Goal: Task Accomplishment & Management: Manage account settings

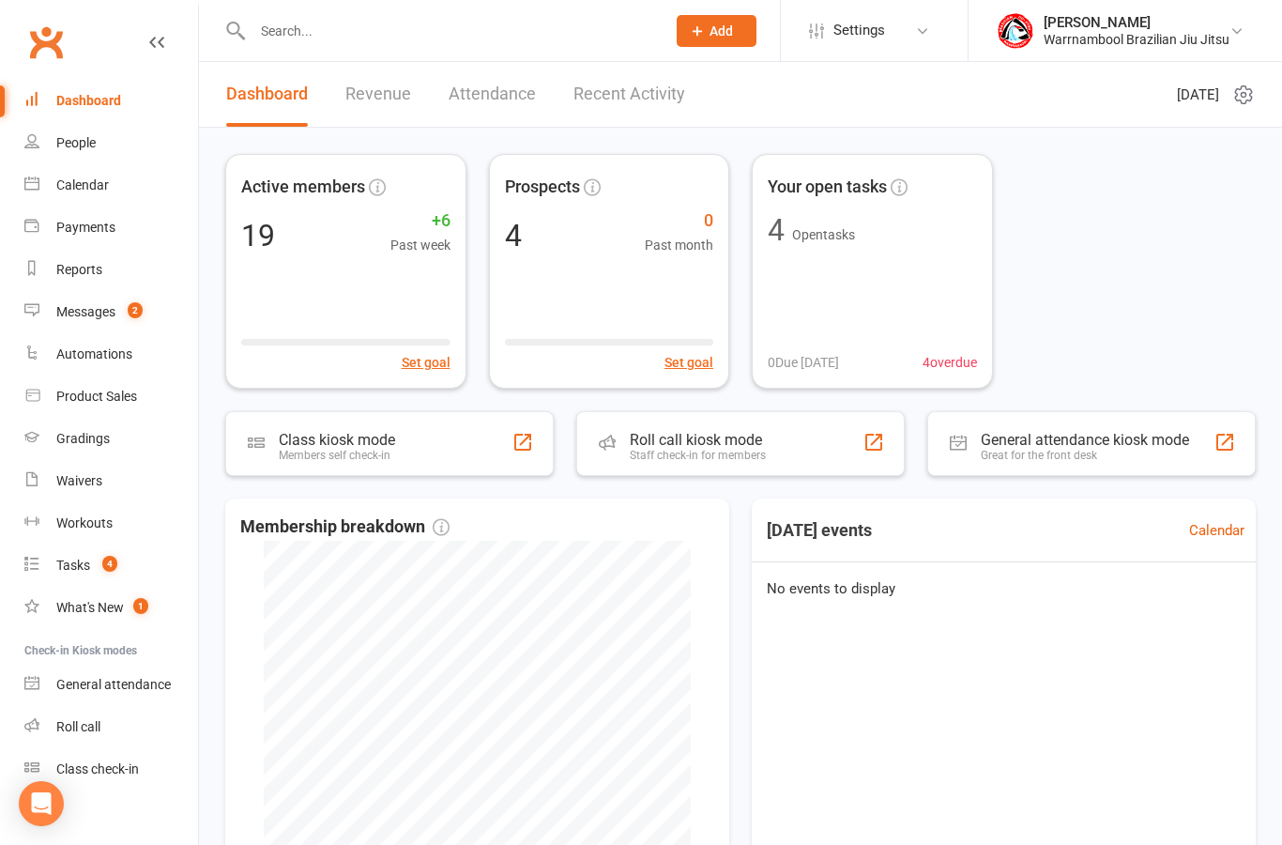
click at [72, 185] on div "Calendar" at bounding box center [82, 184] width 53 height 15
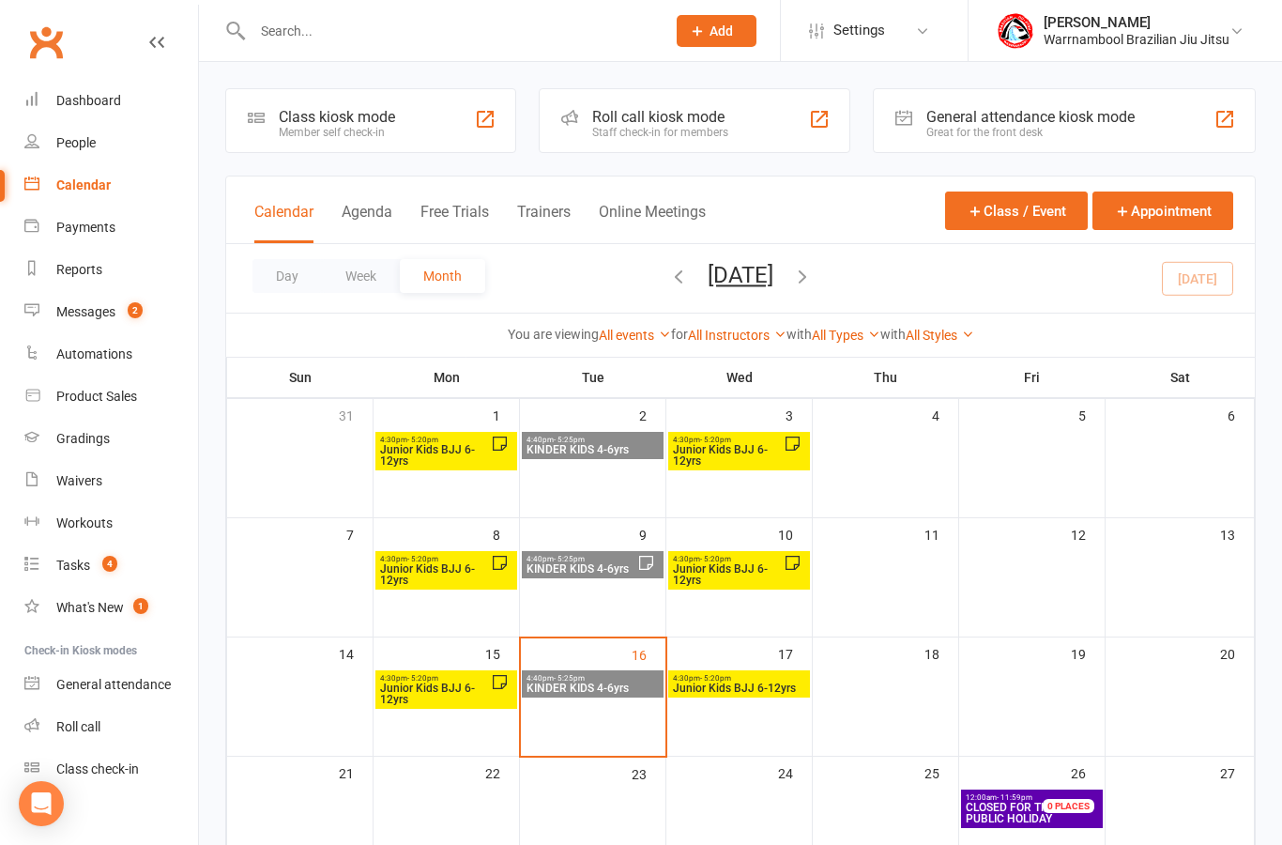
click at [623, 691] on span "KINDER KIDS 4-6yrs" at bounding box center [593, 687] width 134 height 11
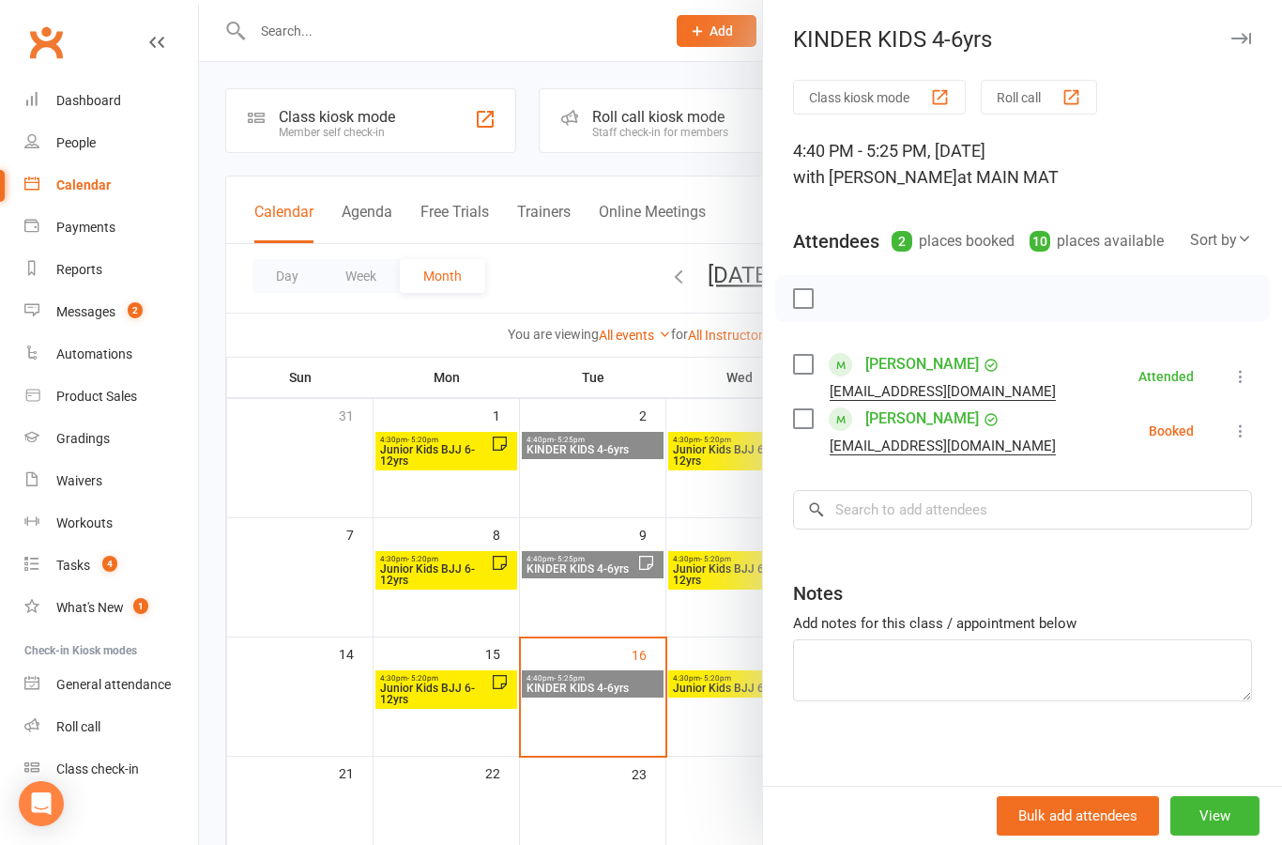
click at [1222, 432] on li "Harvey Roussac accounts@warrnamboolbjj.com Booked More info Remove Check in Mar…" at bounding box center [1022, 431] width 459 height 54
click at [1241, 436] on icon at bounding box center [1241, 430] width 19 height 19
click at [1156, 583] on link "Mark absent" at bounding box center [1150, 580] width 202 height 38
click at [991, 513] on input "search" at bounding box center [1022, 509] width 459 height 39
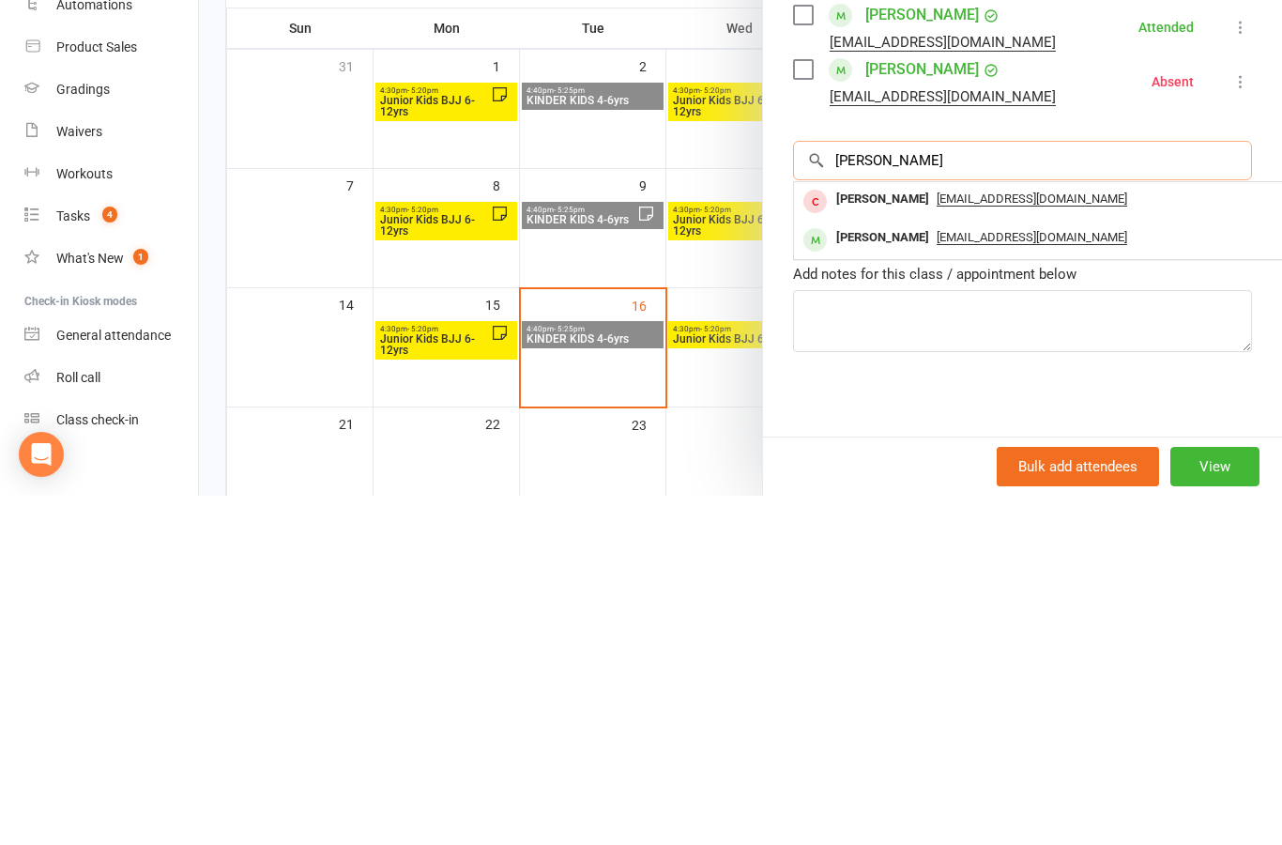
type input "[PERSON_NAME]"
click at [898, 535] on div "[PERSON_NAME]" at bounding box center [883, 548] width 108 height 27
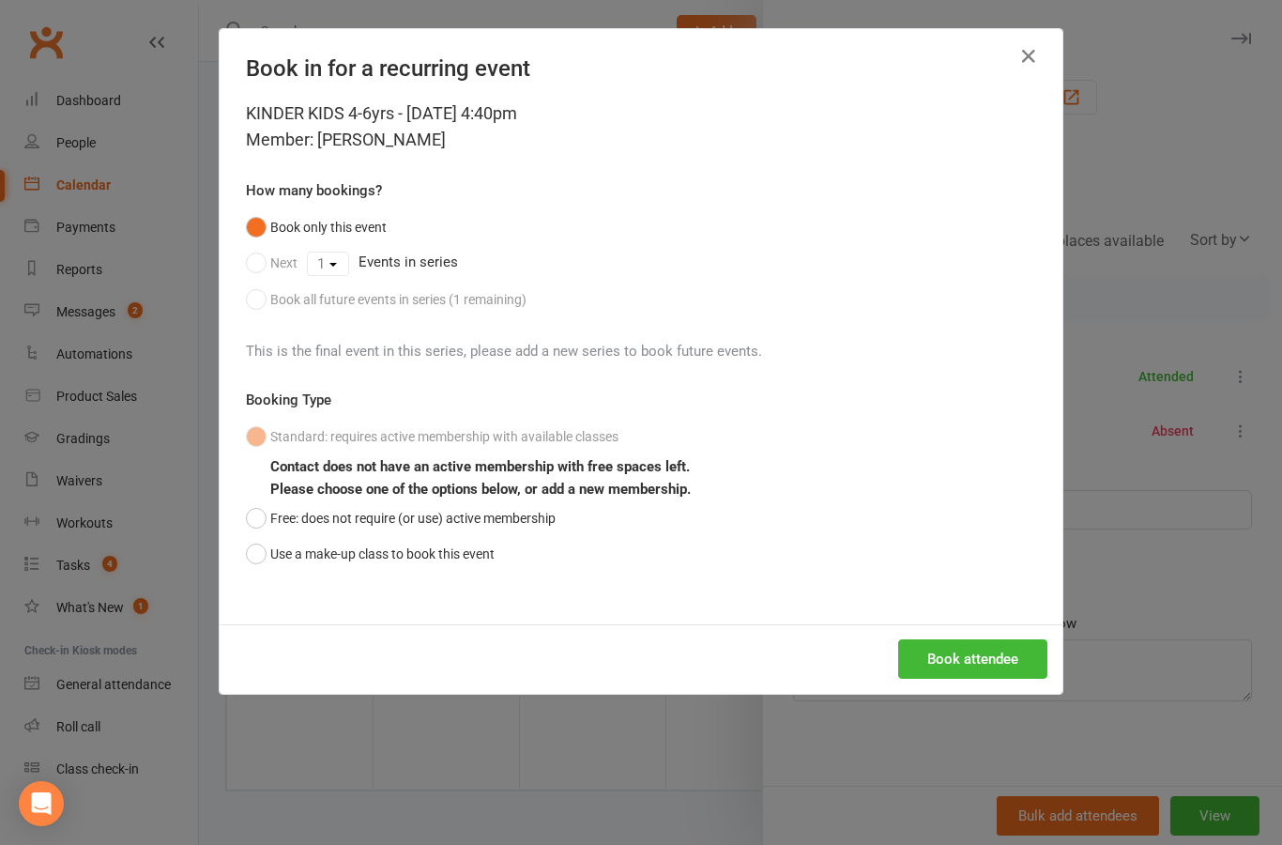
click at [1000, 666] on button "Book attendee" at bounding box center [972, 658] width 149 height 39
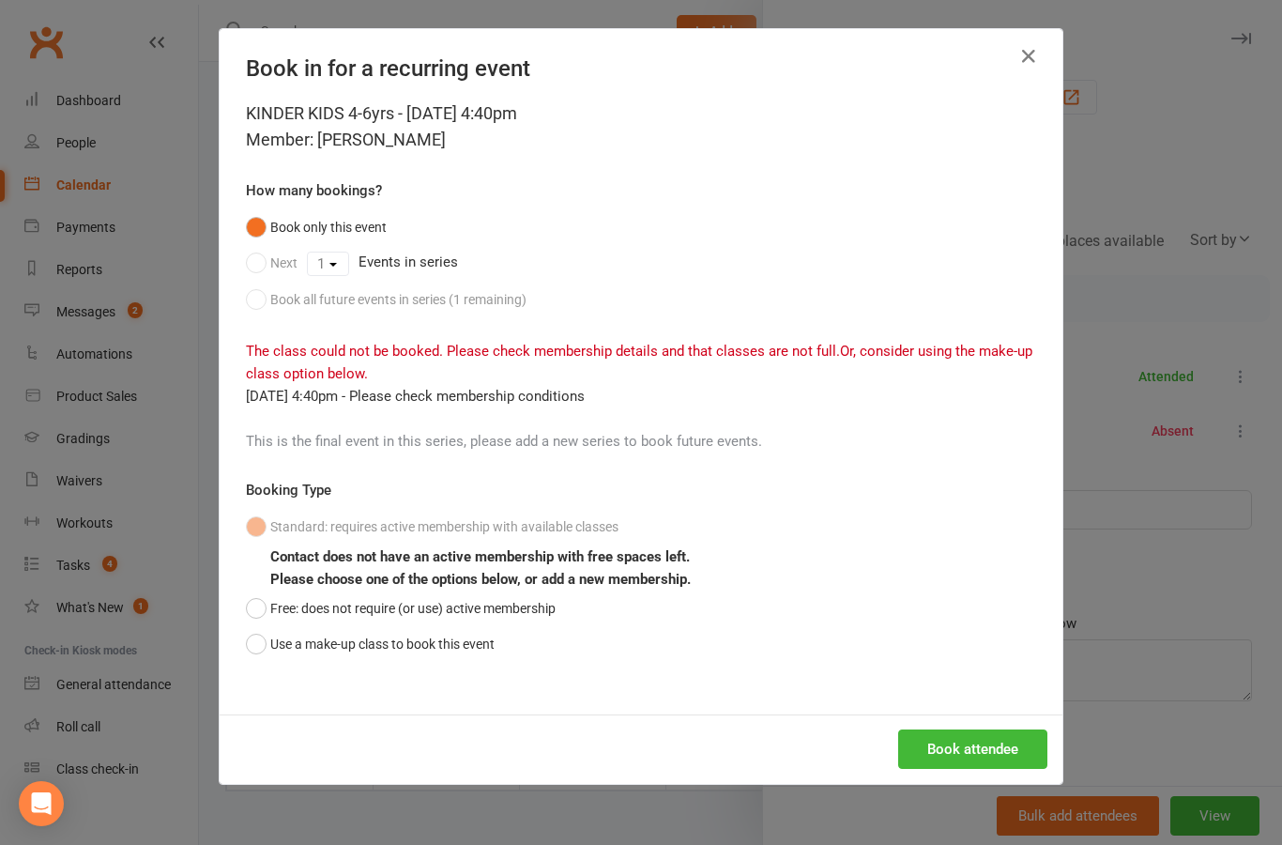
click at [1026, 69] on button "button" at bounding box center [1029, 56] width 30 height 30
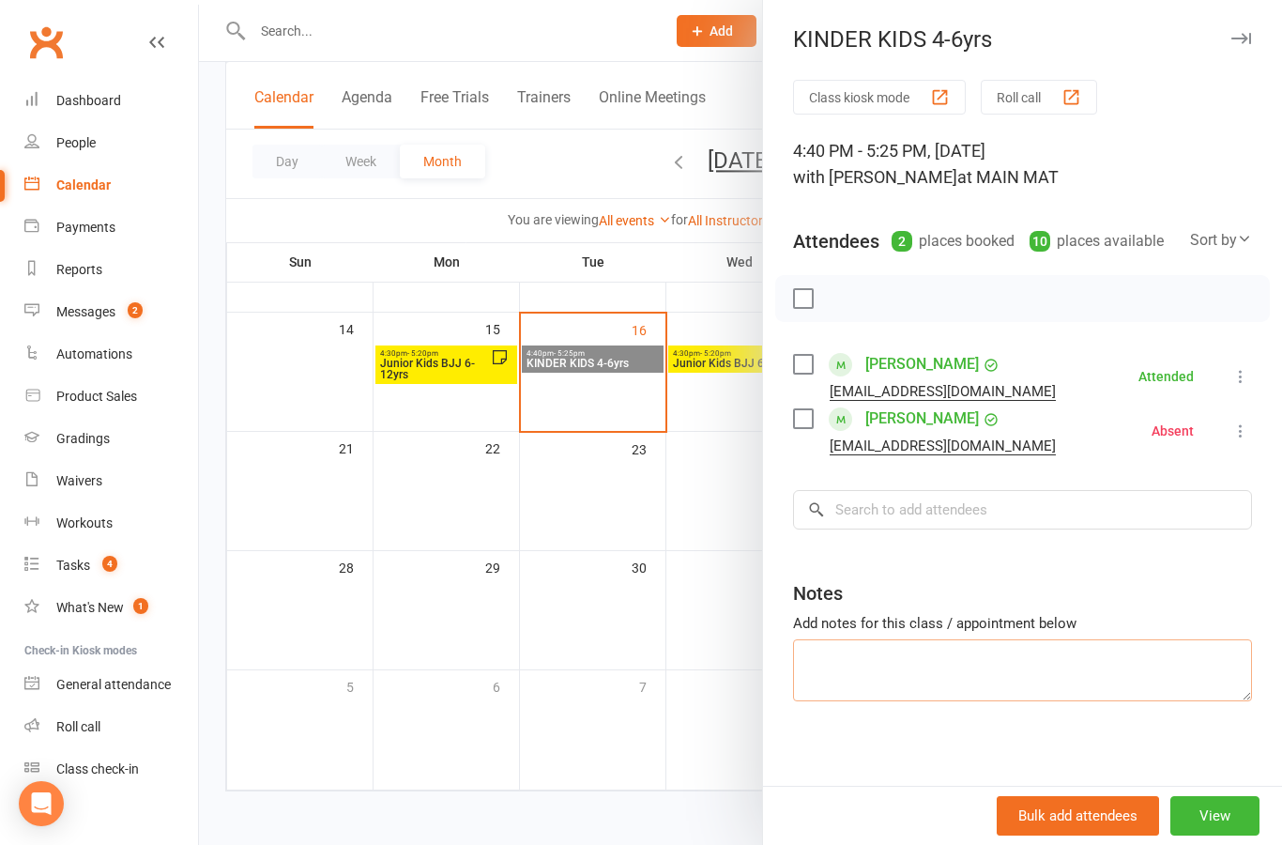
click at [1022, 668] on textarea at bounding box center [1022, 670] width 459 height 62
type textarea "Ashleigh and Samuel present"
click at [670, 503] on div at bounding box center [740, 422] width 1083 height 845
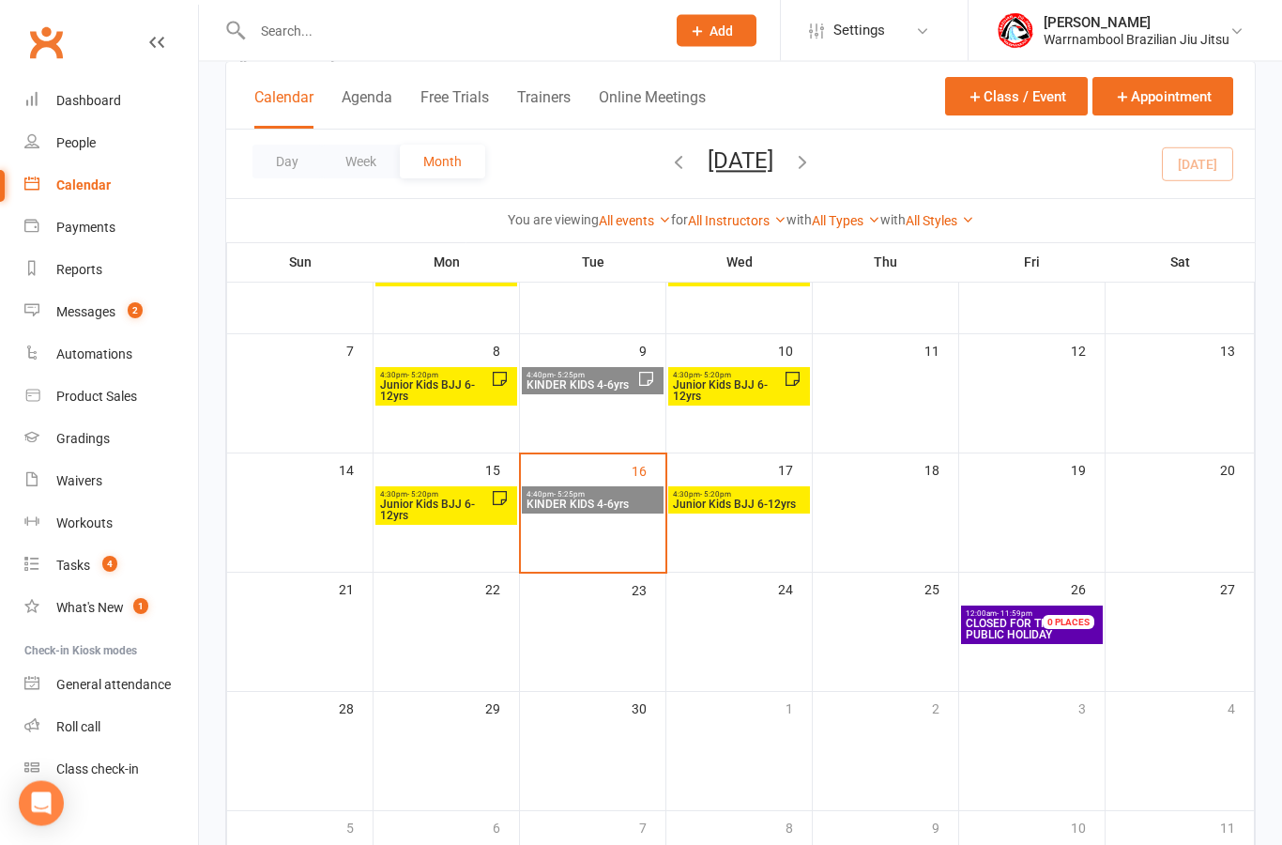
scroll to position [0, 0]
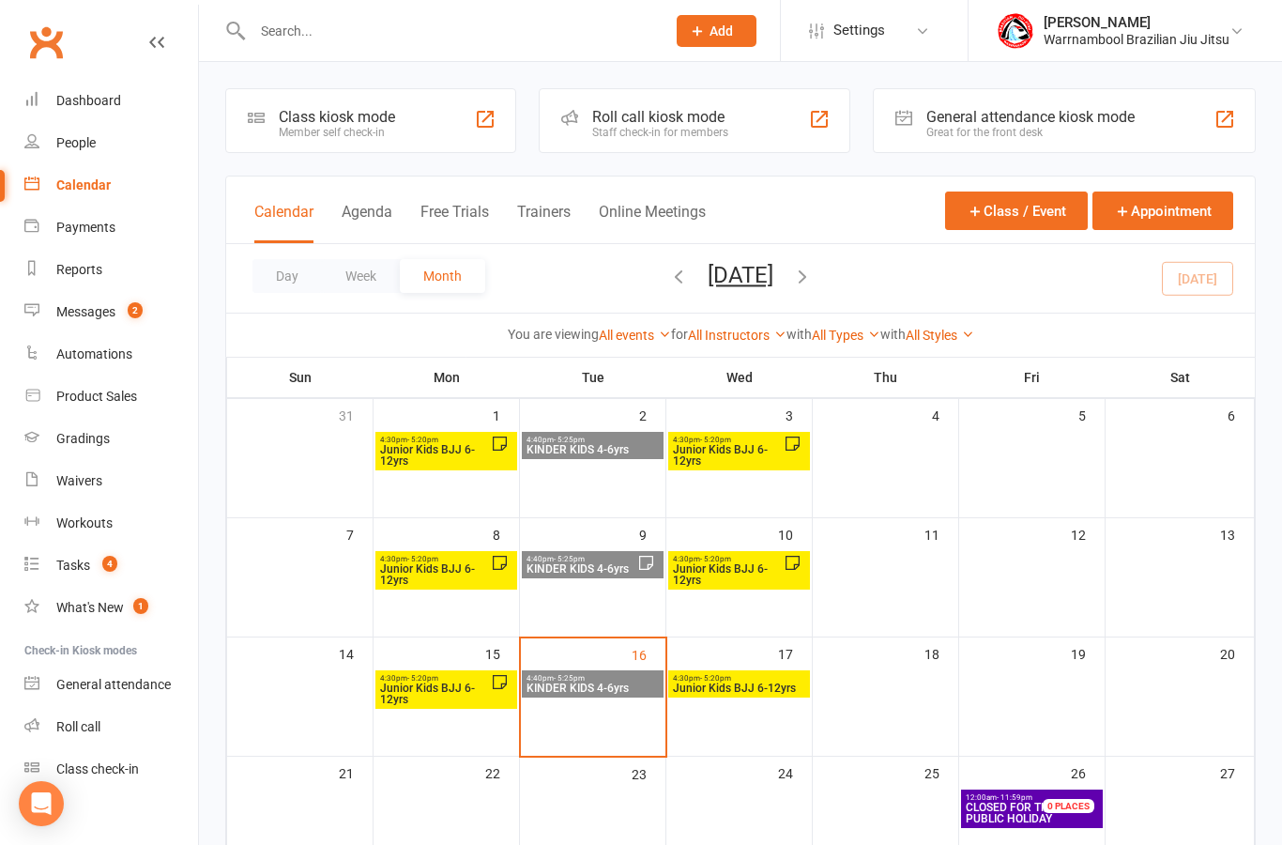
click at [383, 126] on div "Member self check-in" at bounding box center [337, 132] width 116 height 13
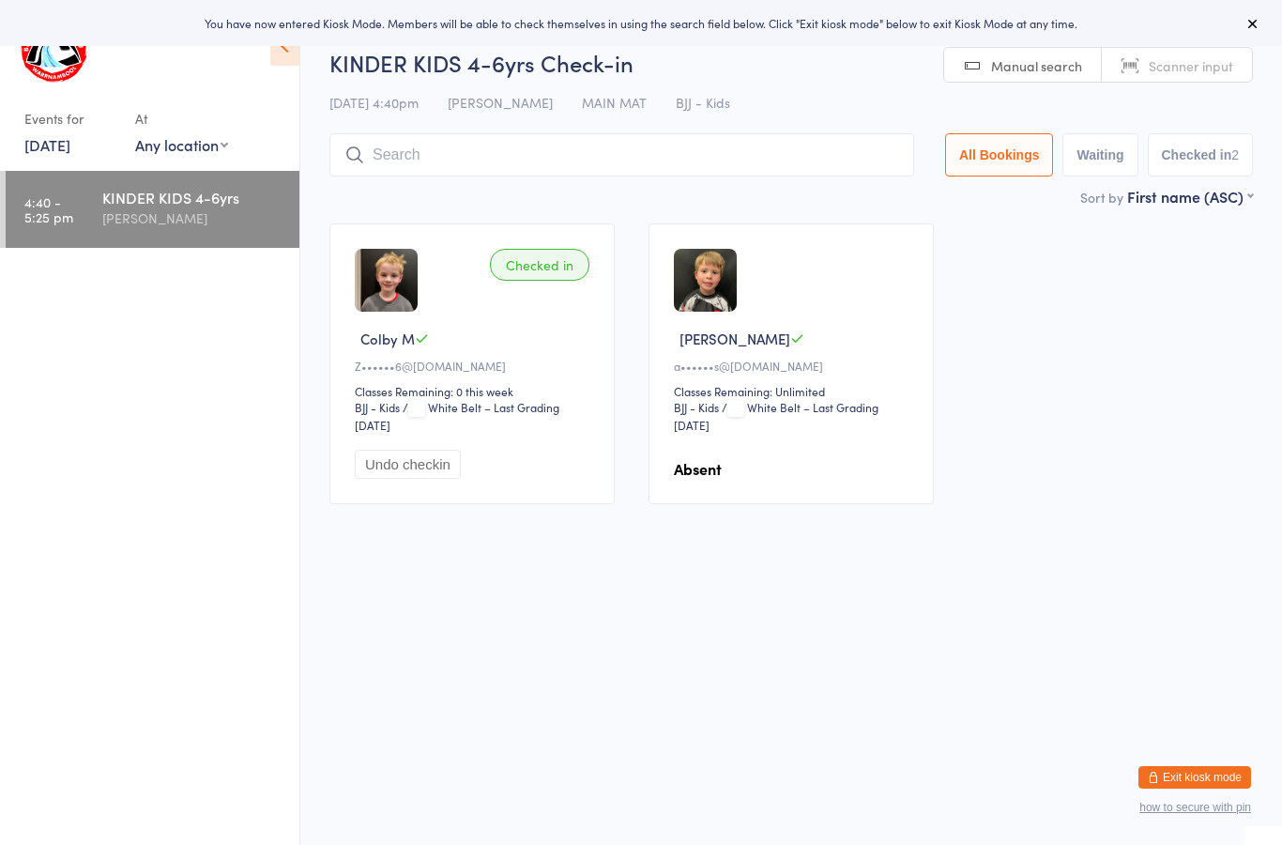
click at [655, 166] on input "search" at bounding box center [621, 154] width 585 height 43
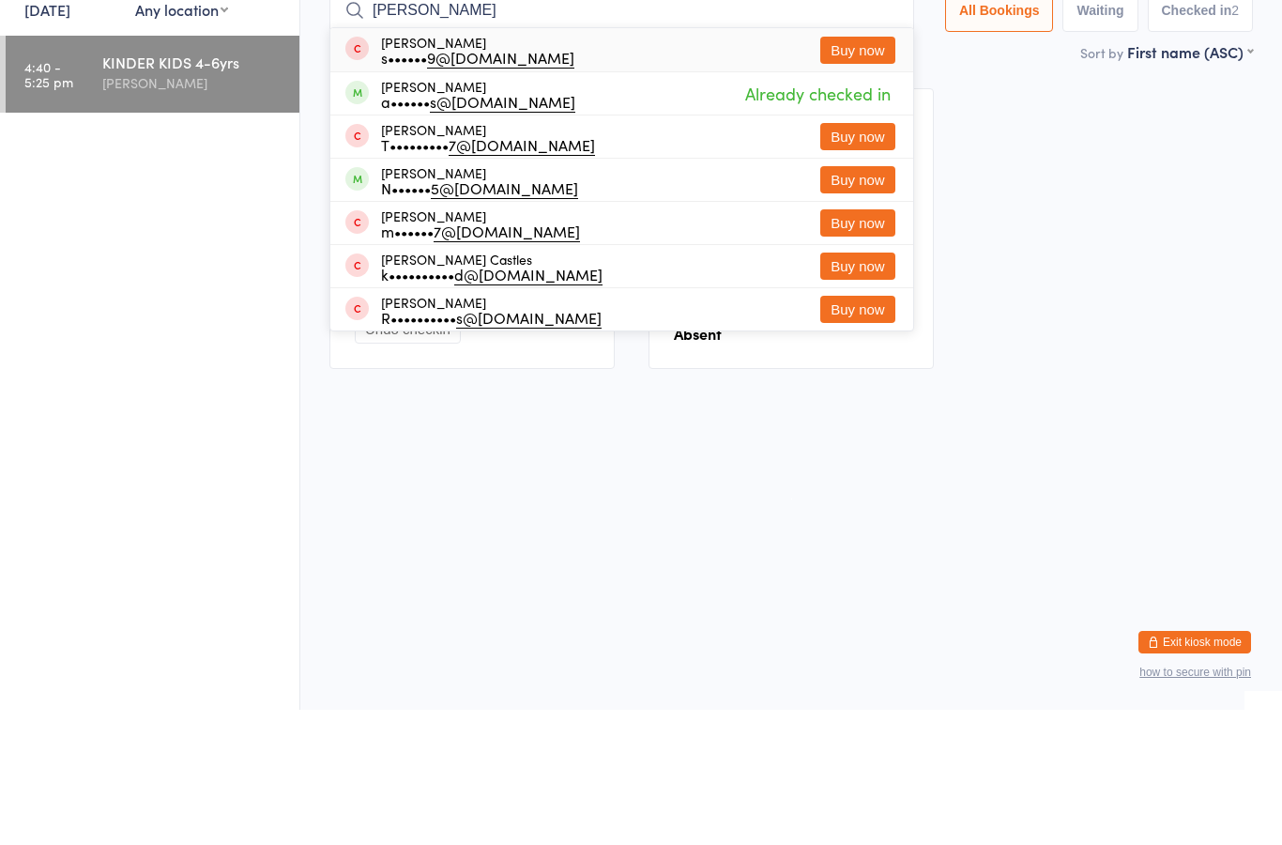
type input "[PERSON_NAME]"
click at [848, 172] on button "Buy now" at bounding box center [857, 185] width 75 height 27
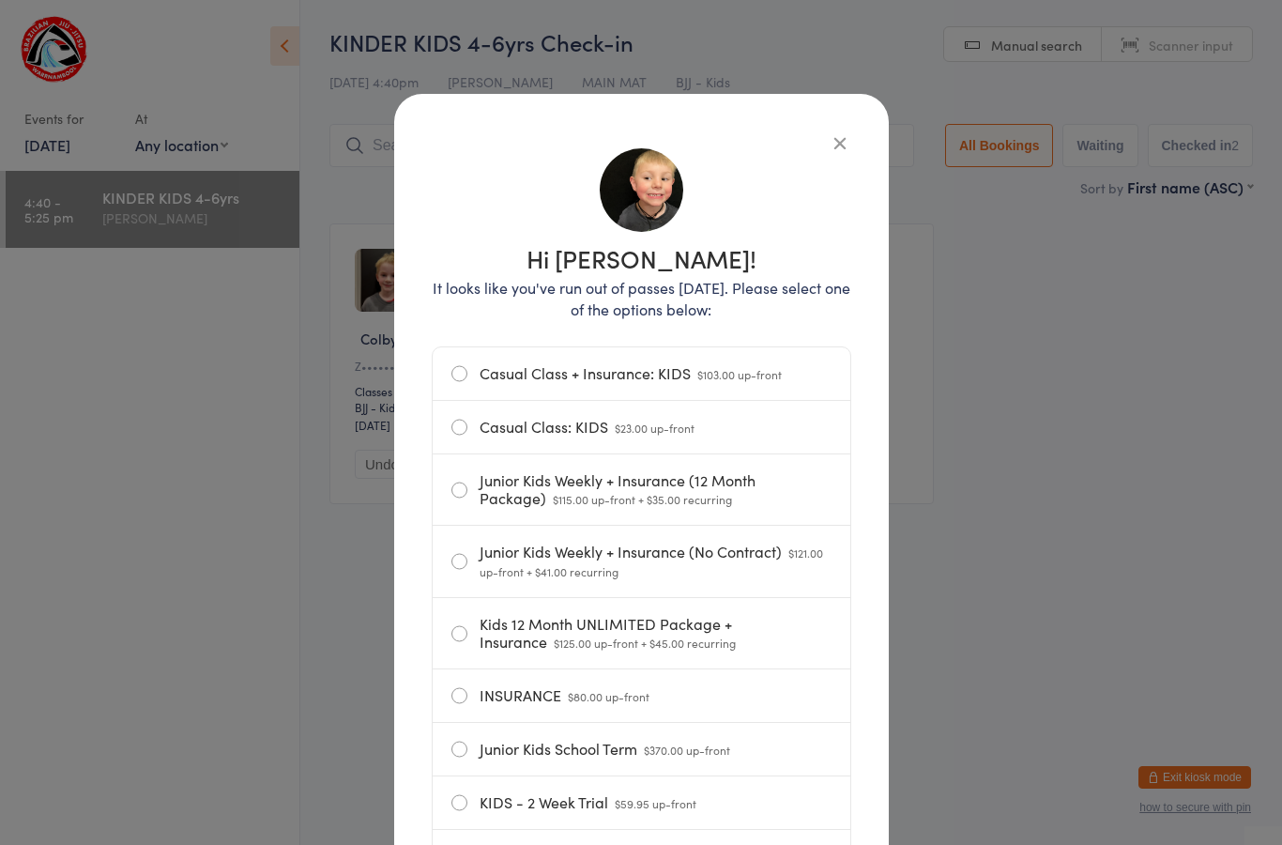
click at [562, 433] on label "Casual Class: KIDS $23.00 up-front" at bounding box center [641, 427] width 380 height 53
click at [0, 0] on input "Casual Class: KIDS $23.00 up-front" at bounding box center [0, 0] width 0 height 0
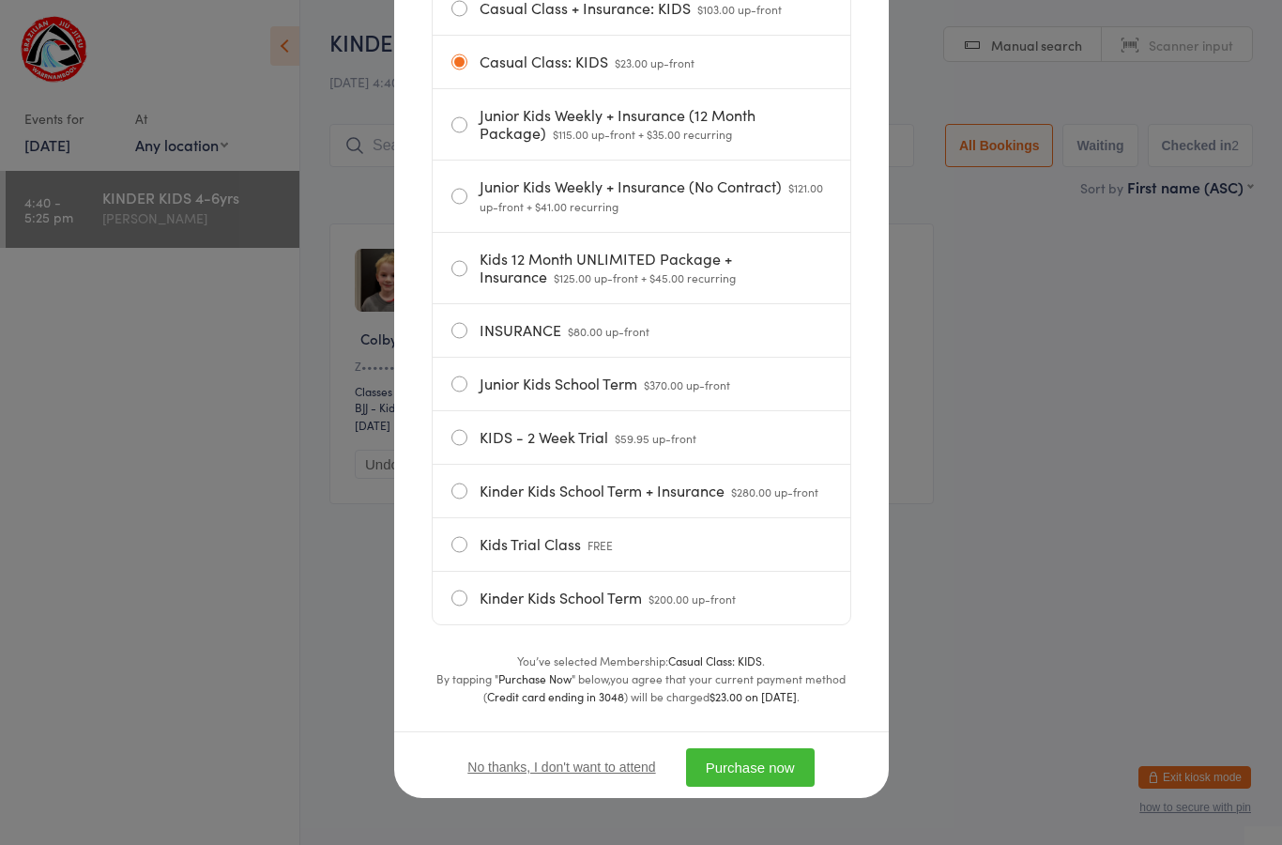
scroll to position [376, 0]
click at [758, 771] on button "Purchase now" at bounding box center [750, 767] width 129 height 38
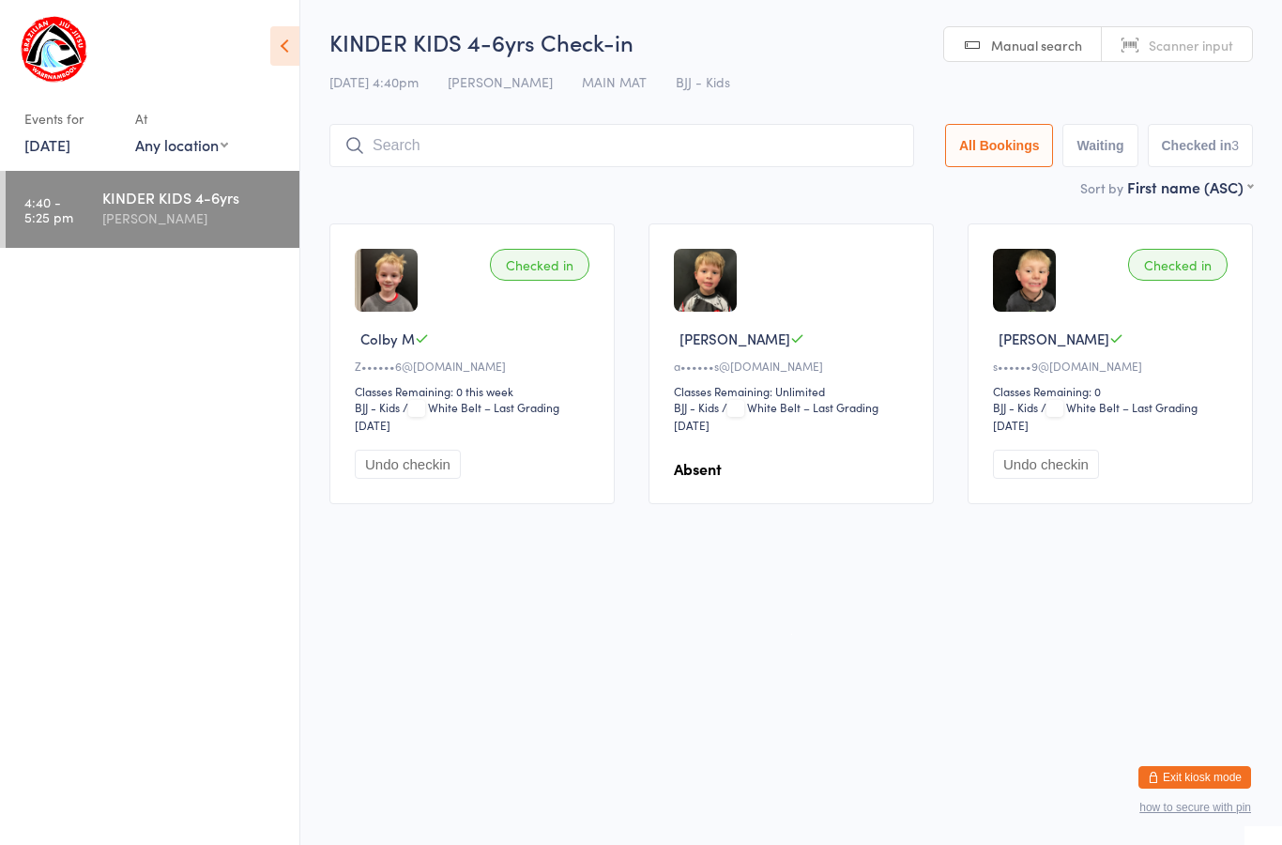
click at [1212, 778] on button "Exit kiosk mode" at bounding box center [1195, 777] width 113 height 23
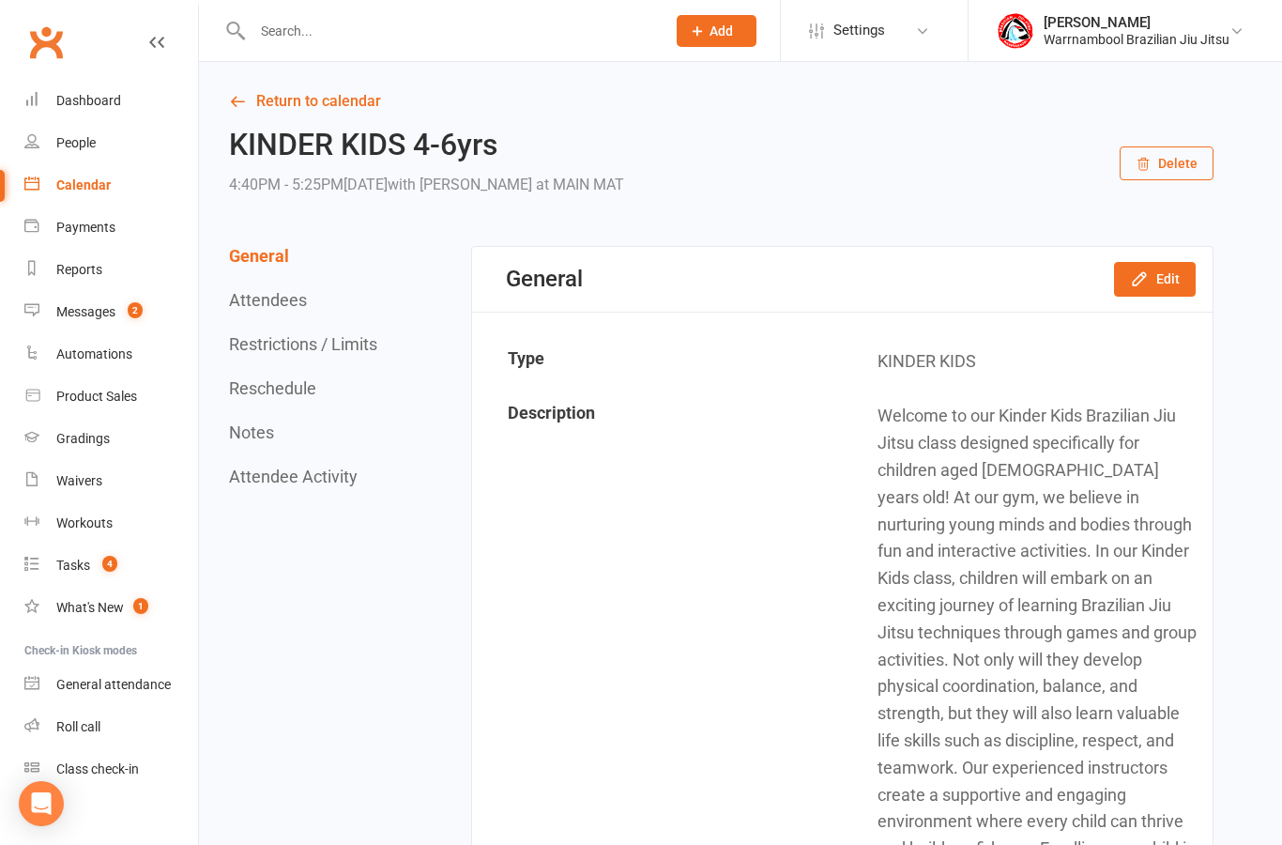
click at [241, 99] on icon at bounding box center [237, 101] width 17 height 17
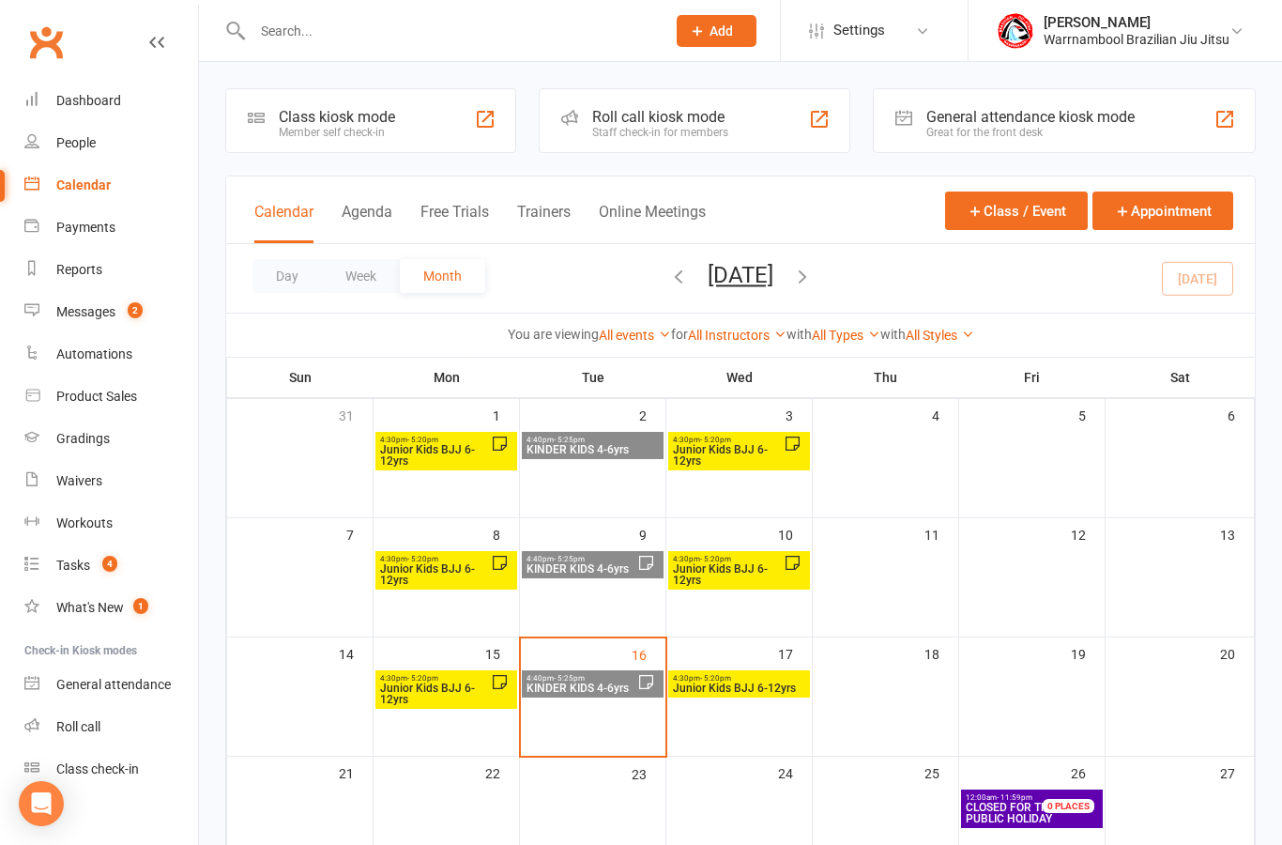
click at [440, 707] on div "4:30pm - 5:20pm Junior Kids BJJ 6-12yrs" at bounding box center [446, 689] width 142 height 38
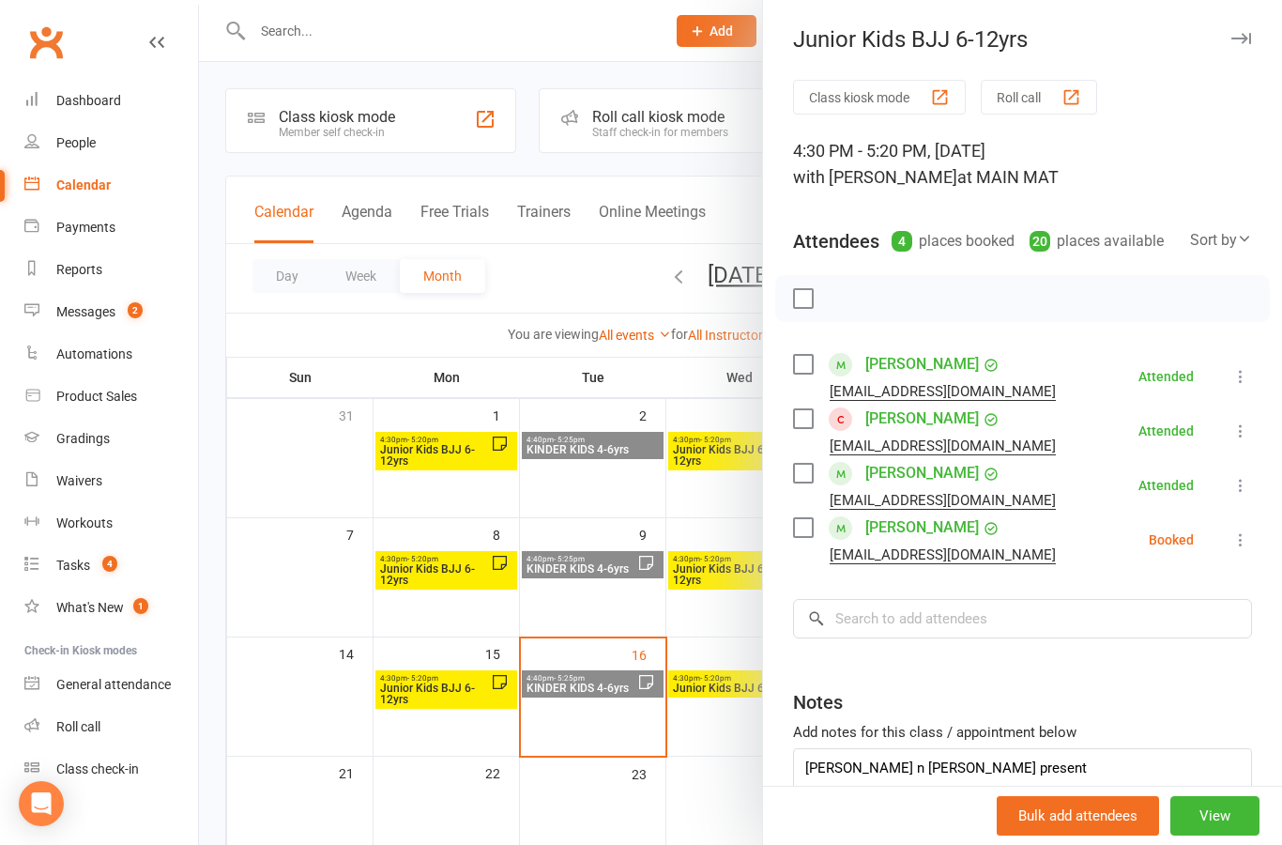
click at [1241, 544] on icon at bounding box center [1241, 539] width 19 height 19
click at [1147, 653] on link "Check in" at bounding box center [1150, 652] width 202 height 38
click at [904, 610] on input "search" at bounding box center [1022, 618] width 459 height 39
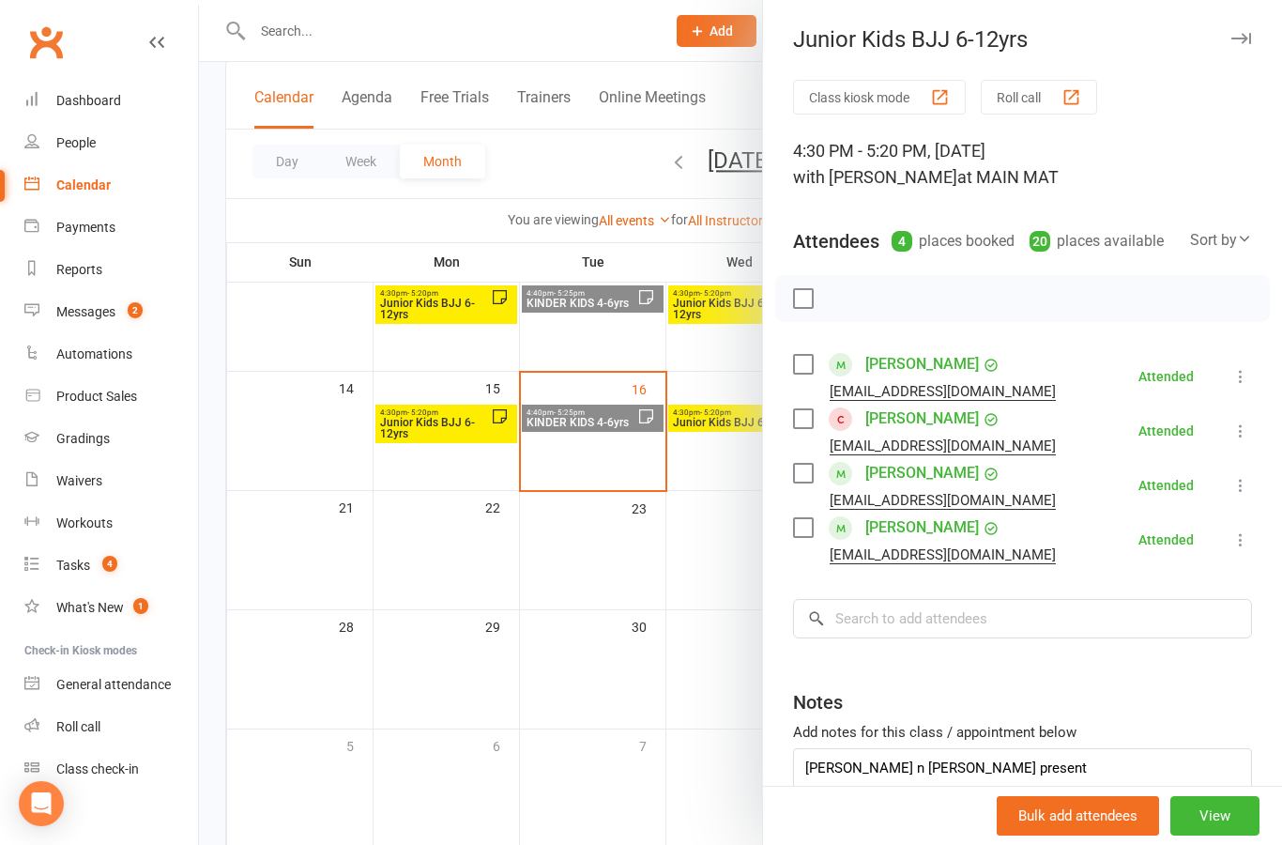
click at [1248, 30] on button "button" at bounding box center [1241, 38] width 23 height 23
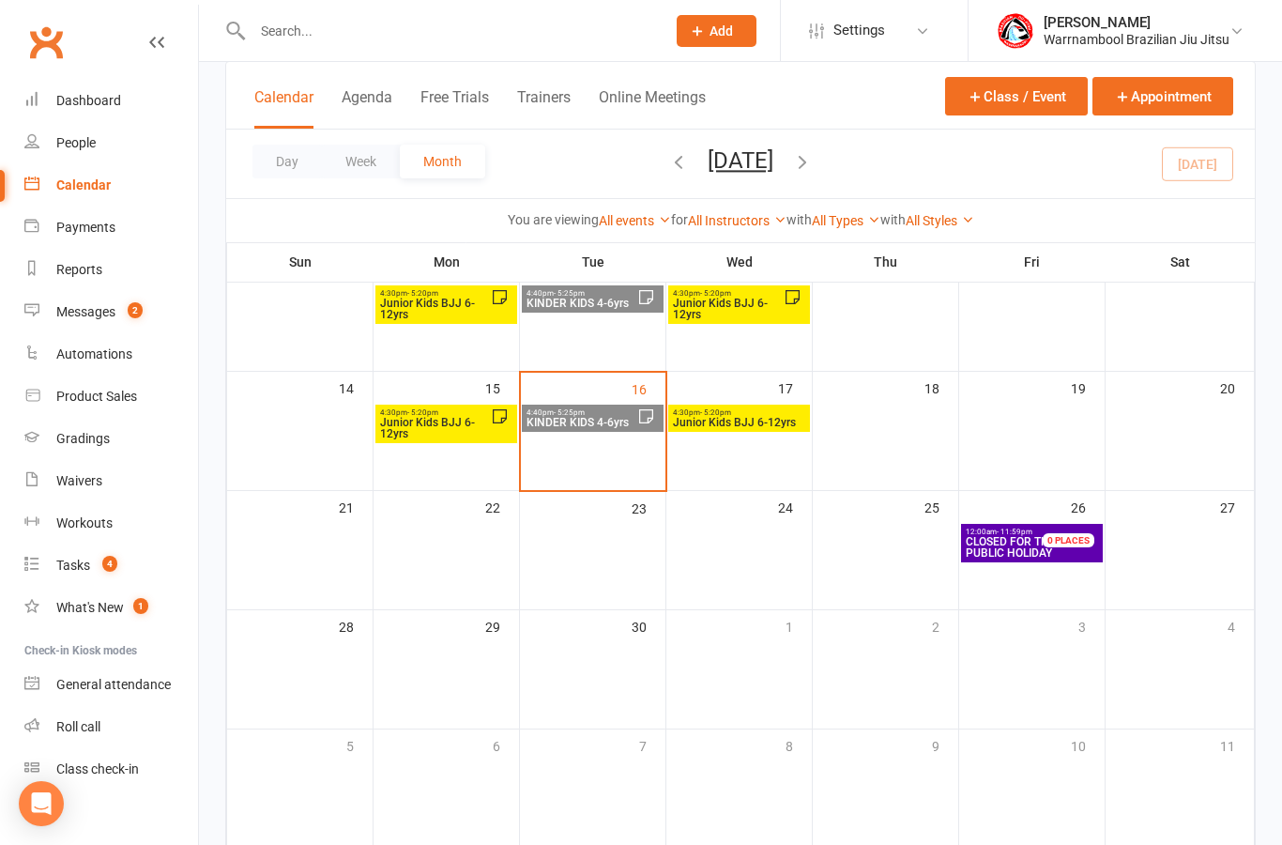
click at [740, 422] on span "Junior Kids BJJ 6-12yrs" at bounding box center [739, 422] width 134 height 11
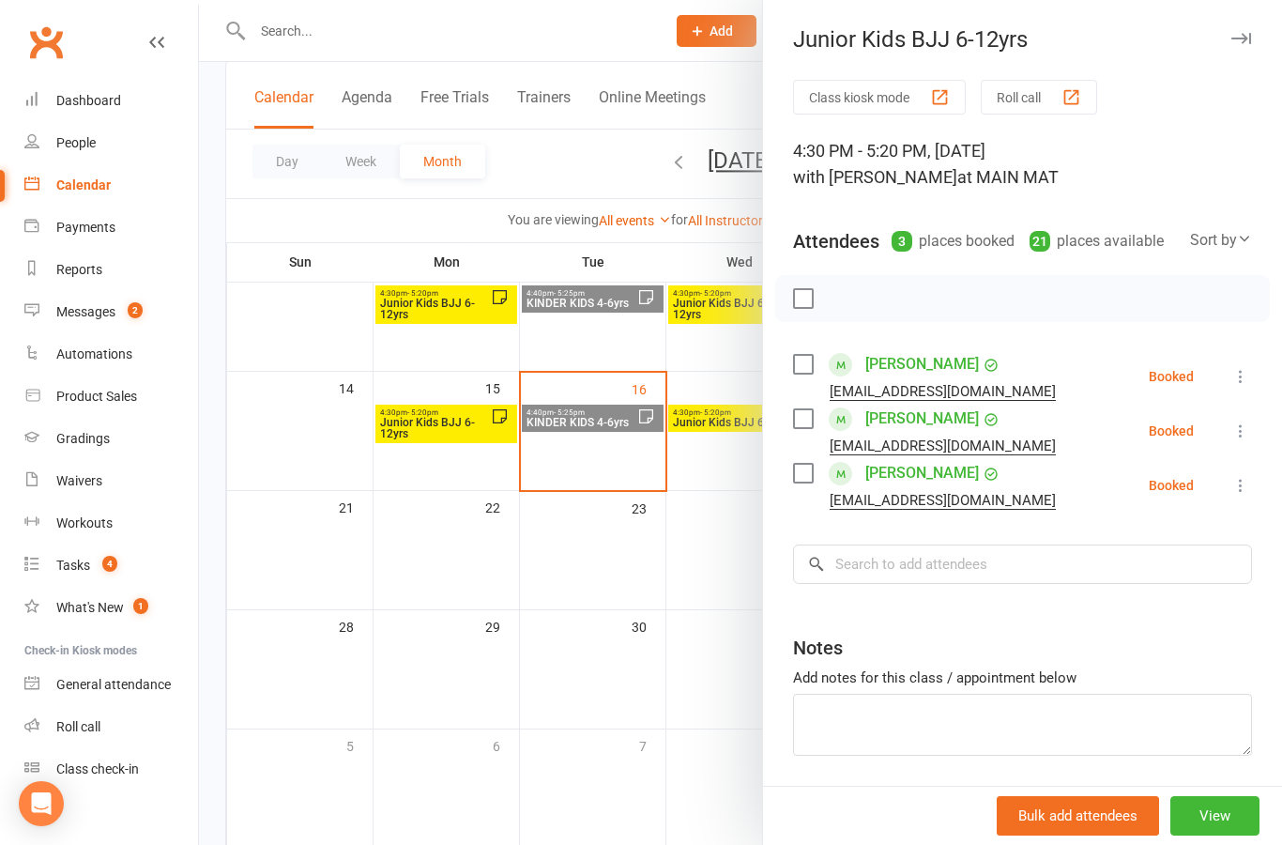
click at [1242, 41] on icon "button" at bounding box center [1242, 38] width 20 height 11
